Goal: Transaction & Acquisition: Download file/media

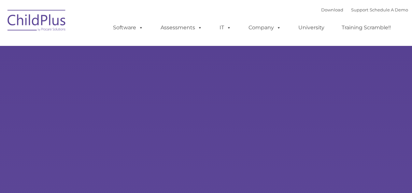
type input ""
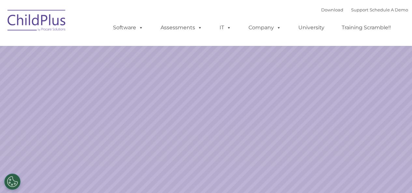
select select "MEDIUM"
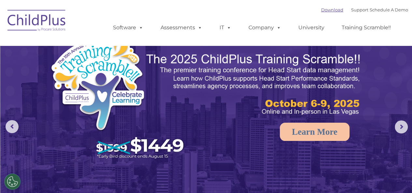
click at [321, 11] on link "Download" at bounding box center [332, 9] width 22 height 5
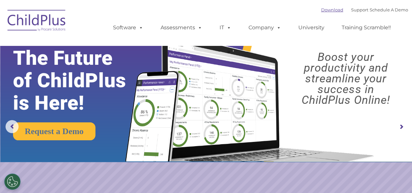
click at [331, 11] on link "Download" at bounding box center [332, 9] width 22 height 5
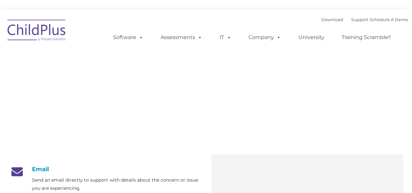
type input ""
